Goal: Task Accomplishment & Management: Use online tool/utility

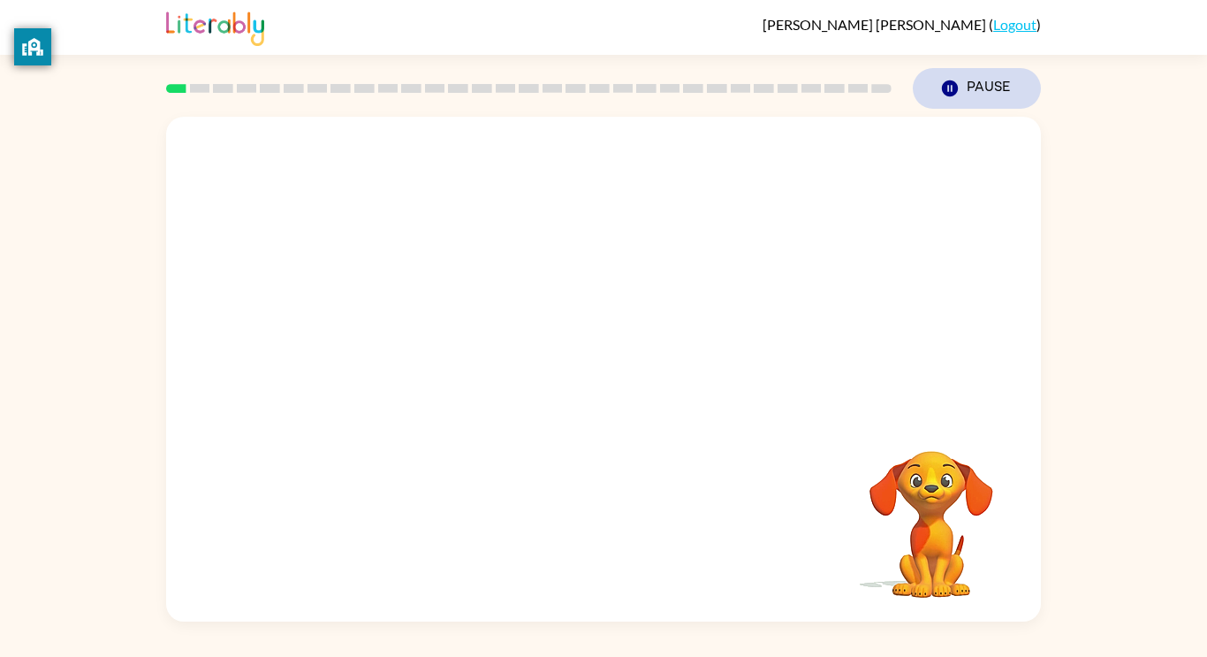
click at [943, 77] on button "Pause Pause" at bounding box center [977, 88] width 128 height 41
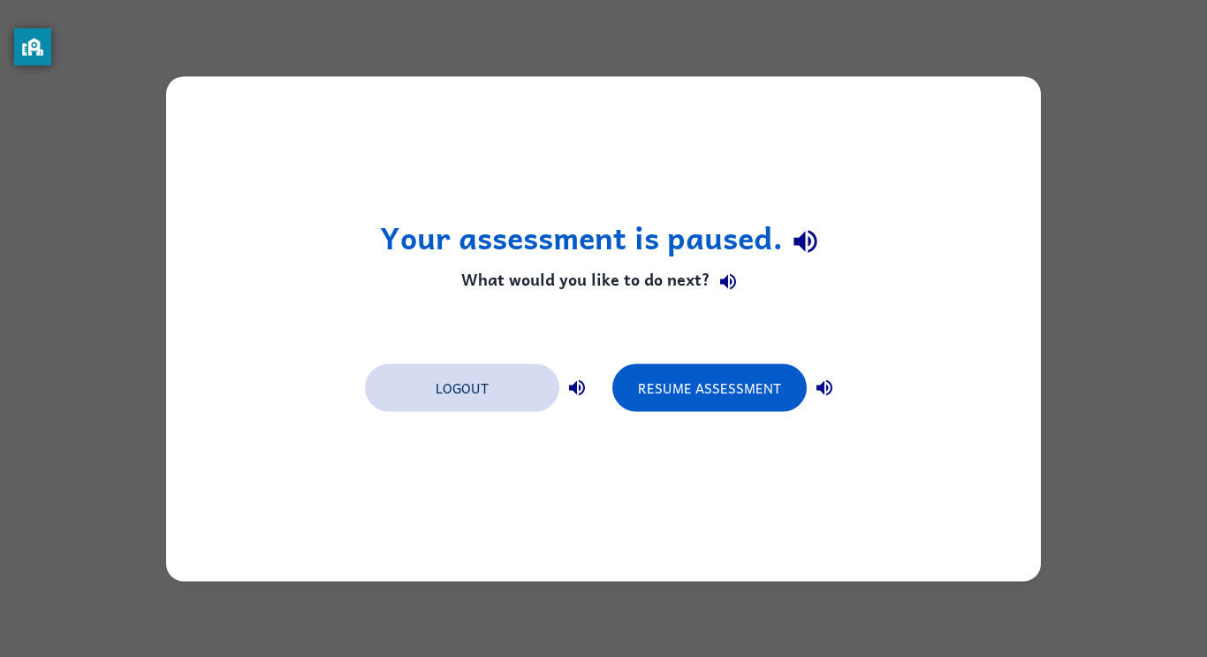
click at [509, 398] on button "Logout" at bounding box center [462, 387] width 194 height 48
